Goal: Task Accomplishment & Management: Manage account settings

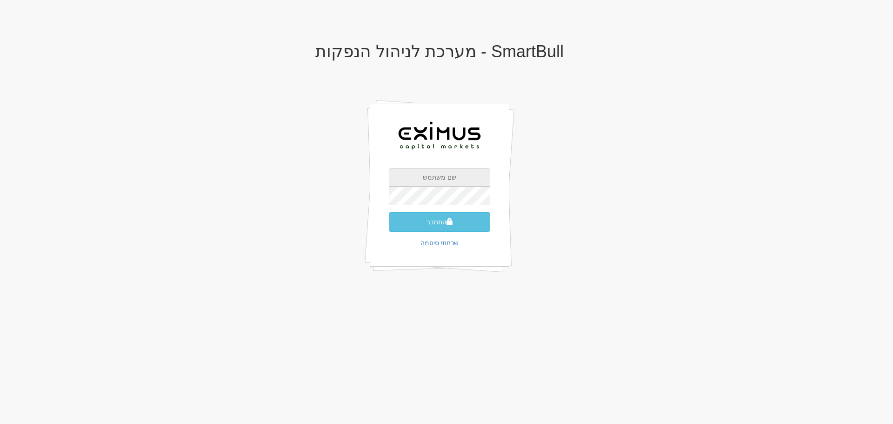
click at [451, 184] on input "text" at bounding box center [439, 177] width 101 height 19
paste input "[EMAIL_ADDRESS][DOMAIN_NAME]"
type input "[EMAIL_ADDRESS][DOMAIN_NAME]"
click at [658, 207] on div "SmartBull - מערכת לניהול הנפקות orenf@eximuscm.com התחבר שכחתי סיסמה" at bounding box center [439, 168] width 544 height 271
click at [437, 217] on button "התחבר" at bounding box center [439, 222] width 101 height 20
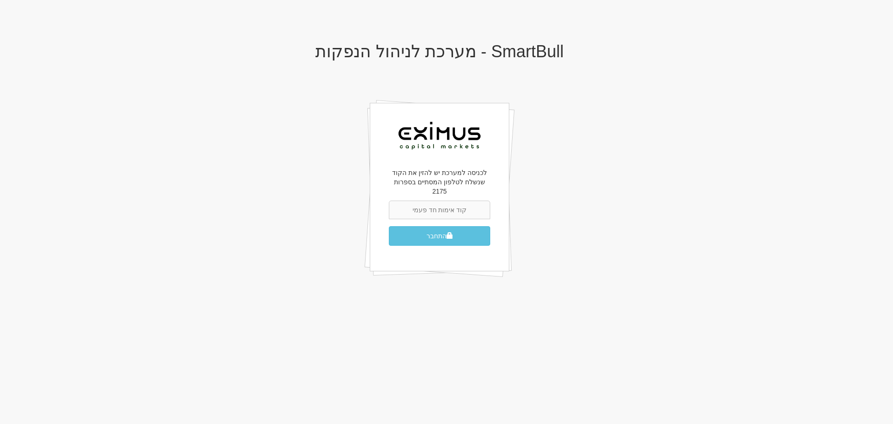
click at [434, 200] on input "text" at bounding box center [439, 209] width 101 height 19
type input "491296"
click at [429, 226] on button "התחבר" at bounding box center [439, 236] width 101 height 20
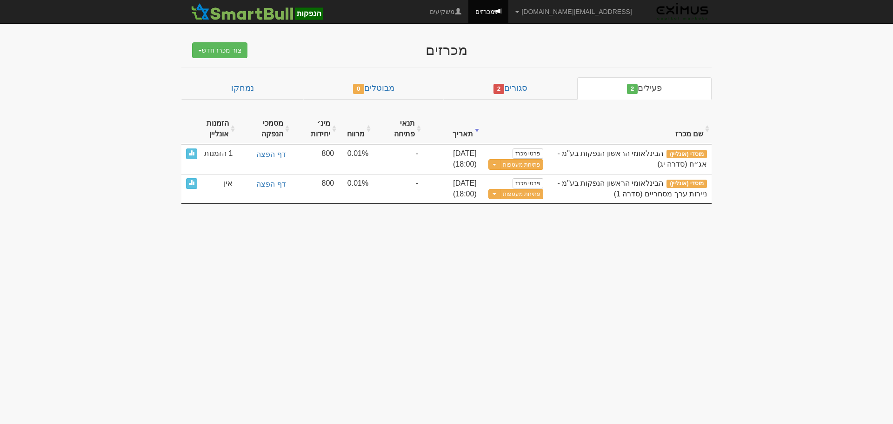
click at [410, 282] on body "[EMAIL_ADDRESS][DOMAIN_NAME] הגדרות חשבונות הנפקה תבניות הודעות קיבול X" at bounding box center [446, 212] width 893 height 424
click at [148, 268] on body "[EMAIL_ADDRESS][DOMAIN_NAME] הגדרות חשבונות הנפקה תבניות הודעות קיבול X" at bounding box center [446, 212] width 893 height 424
drag, startPoint x: 522, startPoint y: 244, endPoint x: 528, endPoint y: 246, distance: 6.7
click at [526, 246] on body "[EMAIL_ADDRESS][DOMAIN_NAME] הגדרות חשבונות הנפקה תבניות הודעות קיבול X" at bounding box center [446, 212] width 893 height 424
click at [381, 342] on body "[EMAIL_ADDRESS][DOMAIN_NAME] הגדרות חשבונות הנפקה תבניות הודעות קיבול X" at bounding box center [446, 212] width 893 height 424
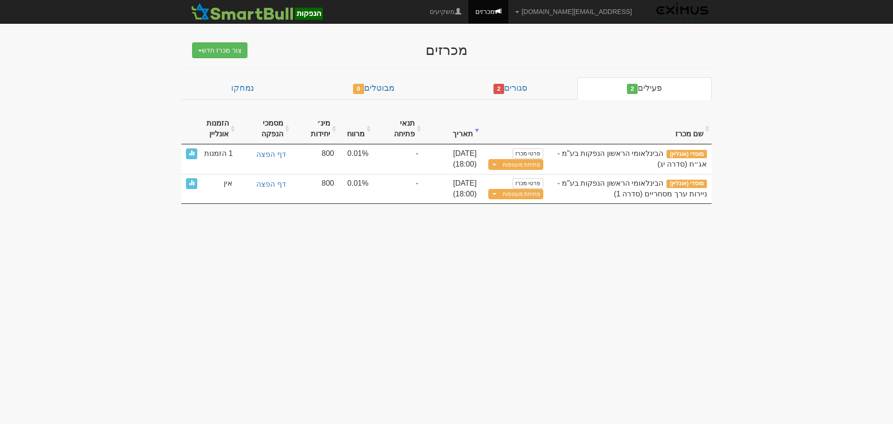
drag, startPoint x: 216, startPoint y: 0, endPoint x: 277, endPoint y: 311, distance: 316.6
click at [277, 311] on body "[EMAIL_ADDRESS][DOMAIN_NAME] הגדרות חשבונות הנפקה תבניות הודעות קיבול X" at bounding box center [446, 212] width 893 height 424
click at [485, 282] on body "[EMAIL_ADDRESS][DOMAIN_NAME] הגדרות חשבונות הנפקה תבניות הודעות קיבול X" at bounding box center [446, 212] width 893 height 424
click at [785, 108] on body "[EMAIL_ADDRESS][DOMAIN_NAME] הגדרות חשבונות הנפקה תבניות הודעות קיבול X" at bounding box center [446, 212] width 893 height 424
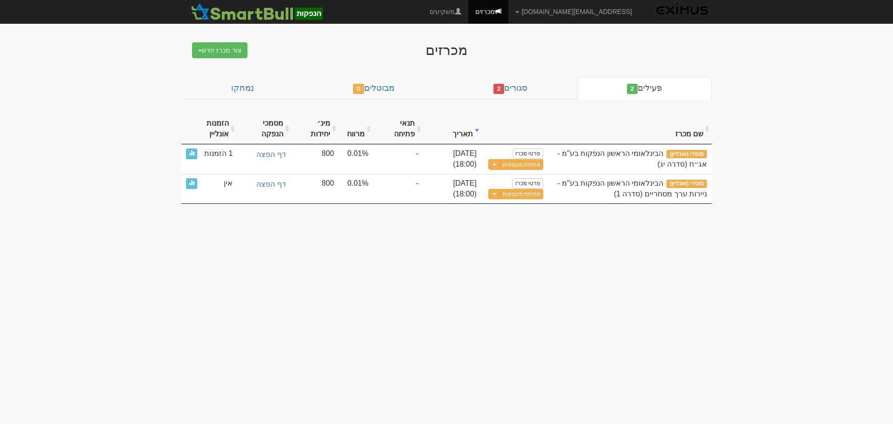
drag, startPoint x: 225, startPoint y: 335, endPoint x: 225, endPoint y: 308, distance: 27.0
click at [225, 333] on body "[EMAIL_ADDRESS][DOMAIN_NAME] הגדרות חשבונות הנפקה תבניות הודעות קיבול X" at bounding box center [446, 212] width 893 height 424
drag, startPoint x: 103, startPoint y: 0, endPoint x: 79, endPoint y: 162, distance: 163.6
click at [79, 162] on body "[EMAIL_ADDRESS][DOMAIN_NAME] הגדרות חשבונות הנפקה תבניות הודעות קיבול X" at bounding box center [446, 212] width 893 height 424
click at [109, 179] on body "[EMAIL_ADDRESS][DOMAIN_NAME] הגדרות חשבונות הנפקה תבניות הודעות קיבול X" at bounding box center [446, 212] width 893 height 424
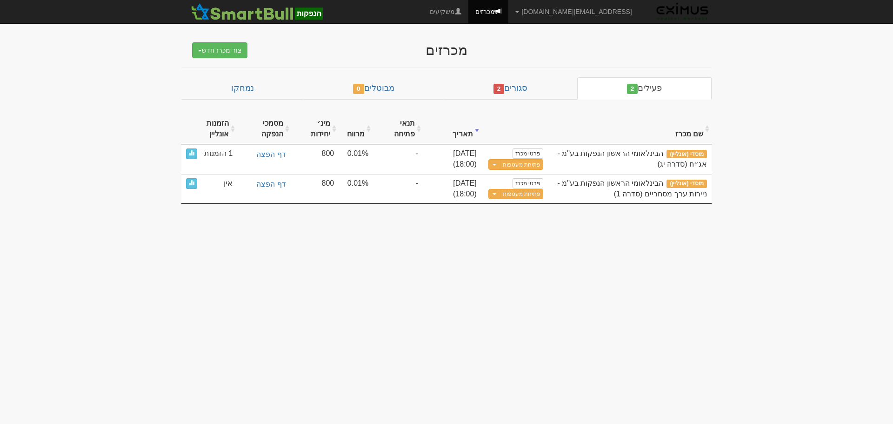
click at [290, 271] on body "[EMAIL_ADDRESS][DOMAIN_NAME] הגדרות חשבונות הנפקה תבניות הודעות קיבול X" at bounding box center [446, 212] width 893 height 424
click at [885, 102] on body "[EMAIL_ADDRESS][DOMAIN_NAME] הגדרות חשבונות הנפקה תבניות הודעות קיבול X" at bounding box center [446, 212] width 893 height 424
drag, startPoint x: 452, startPoint y: 261, endPoint x: 452, endPoint y: 266, distance: 4.7
click at [451, 265] on body "[EMAIL_ADDRESS][DOMAIN_NAME] הגדרות חשבונות הנפקה תבניות הודעות קיבול X" at bounding box center [446, 212] width 893 height 424
click at [424, 326] on body "[EMAIL_ADDRESS][DOMAIN_NAME] הגדרות חשבונות הנפקה תבניות הודעות קיבול X" at bounding box center [446, 212] width 893 height 424
